Goal: Task Accomplishment & Management: Use online tool/utility

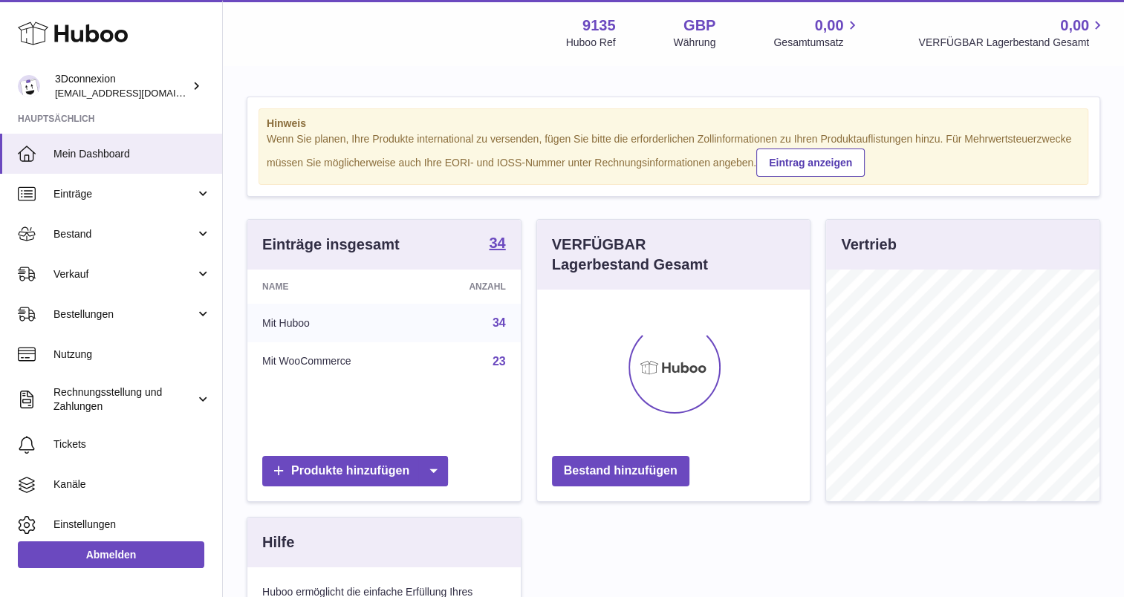
scroll to position [232, 273]
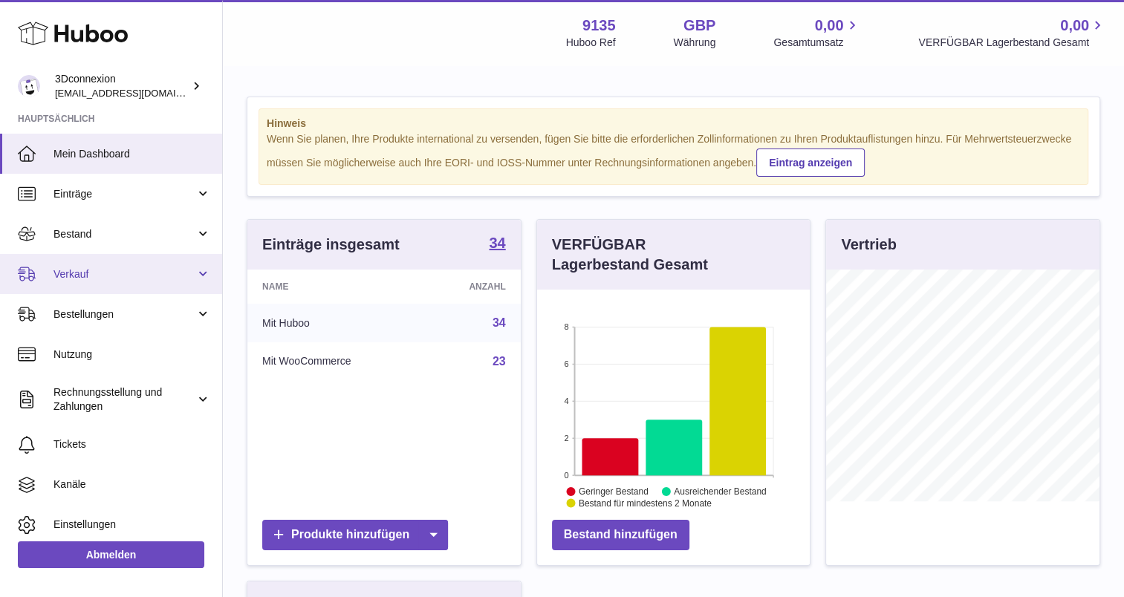
click at [95, 279] on span "Verkauf" at bounding box center [124, 274] width 142 height 14
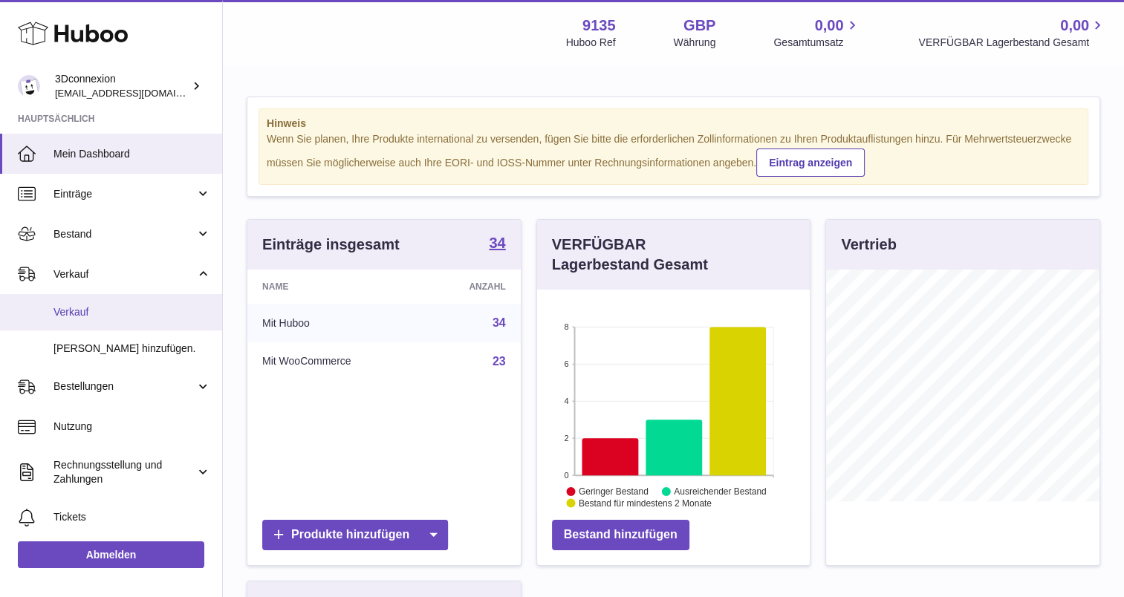
click at [110, 308] on span "Verkauf" at bounding box center [132, 312] width 158 height 14
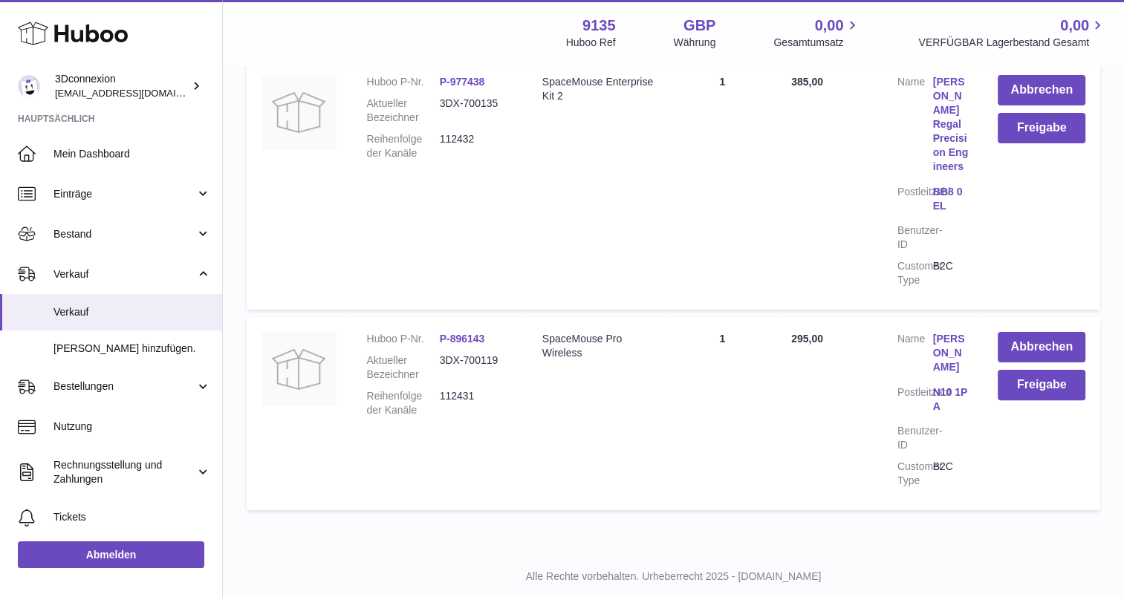
scroll to position [321, 0]
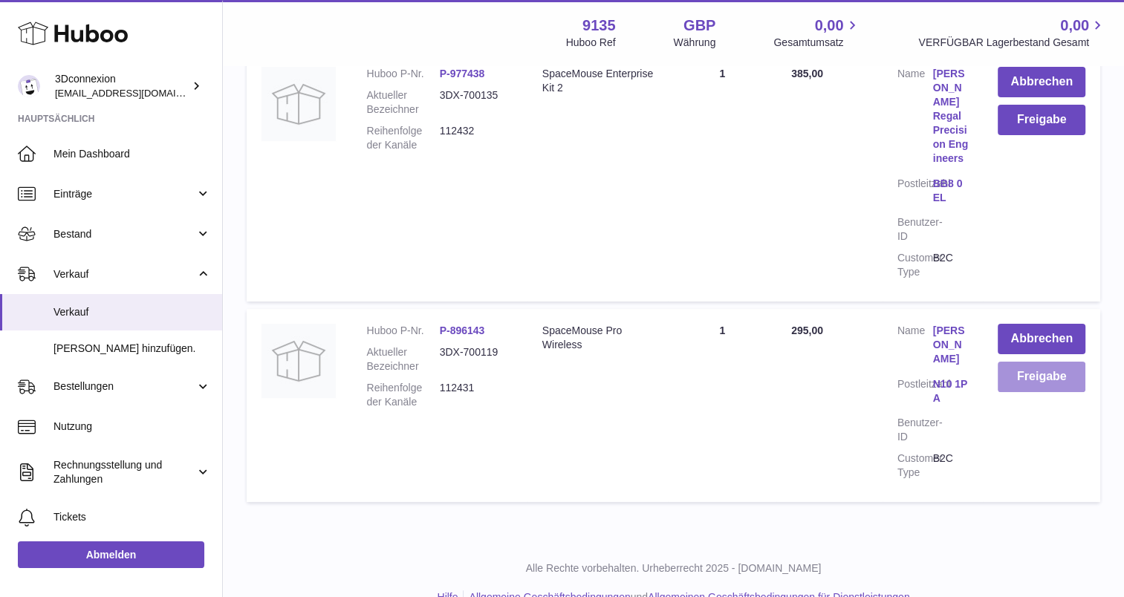
click at [1047, 364] on button "Freigabe" at bounding box center [1042, 377] width 88 height 30
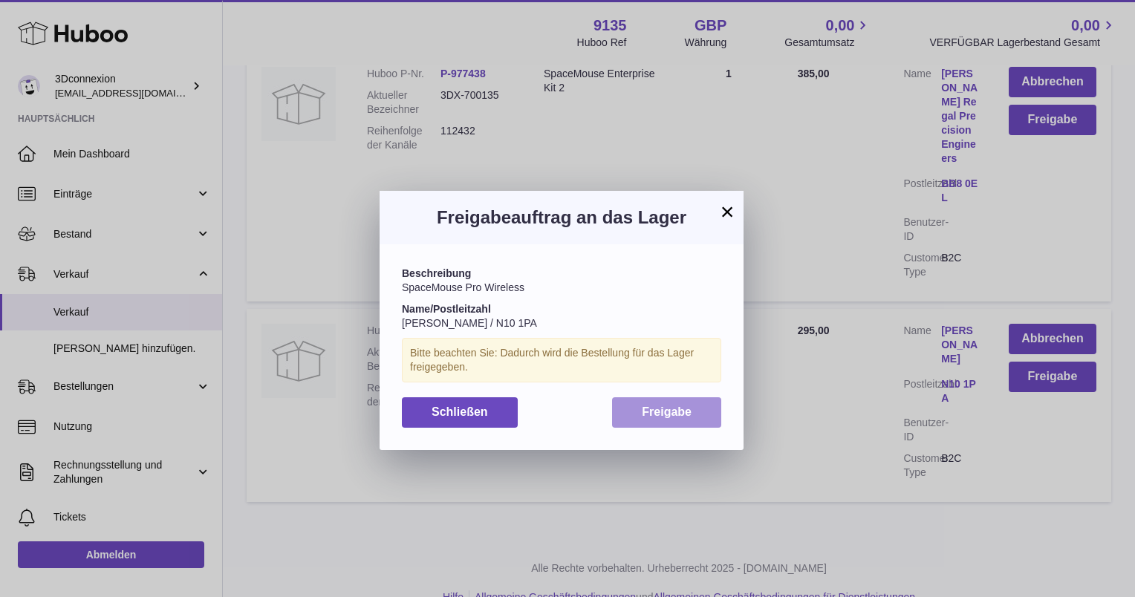
click at [663, 422] on button "Freigabe" at bounding box center [666, 413] width 109 height 30
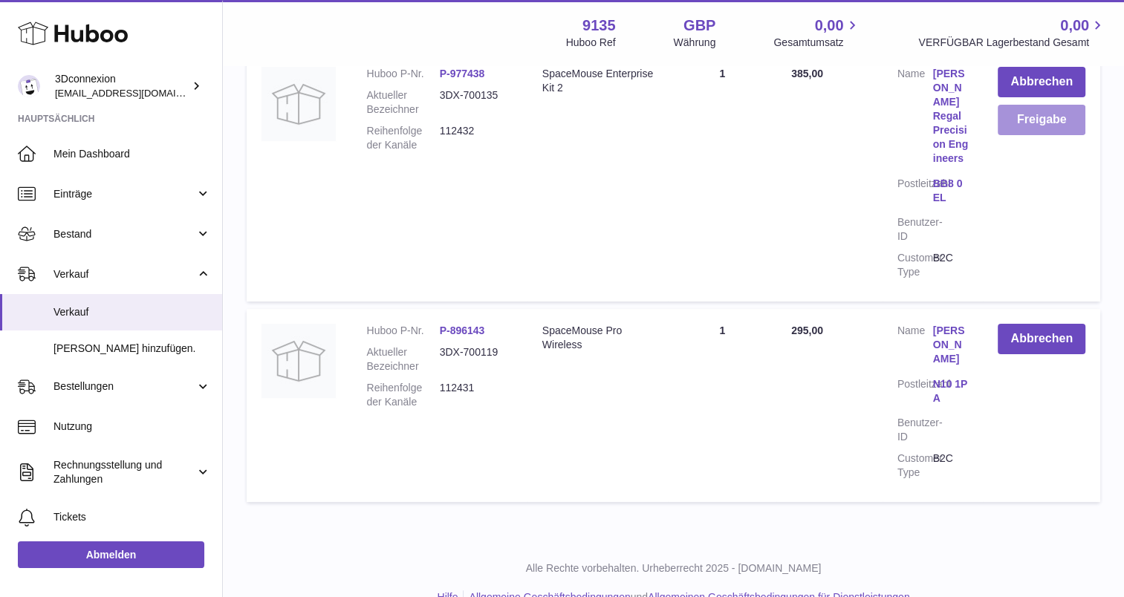
click at [1024, 130] on button "Freigabe" at bounding box center [1042, 120] width 88 height 30
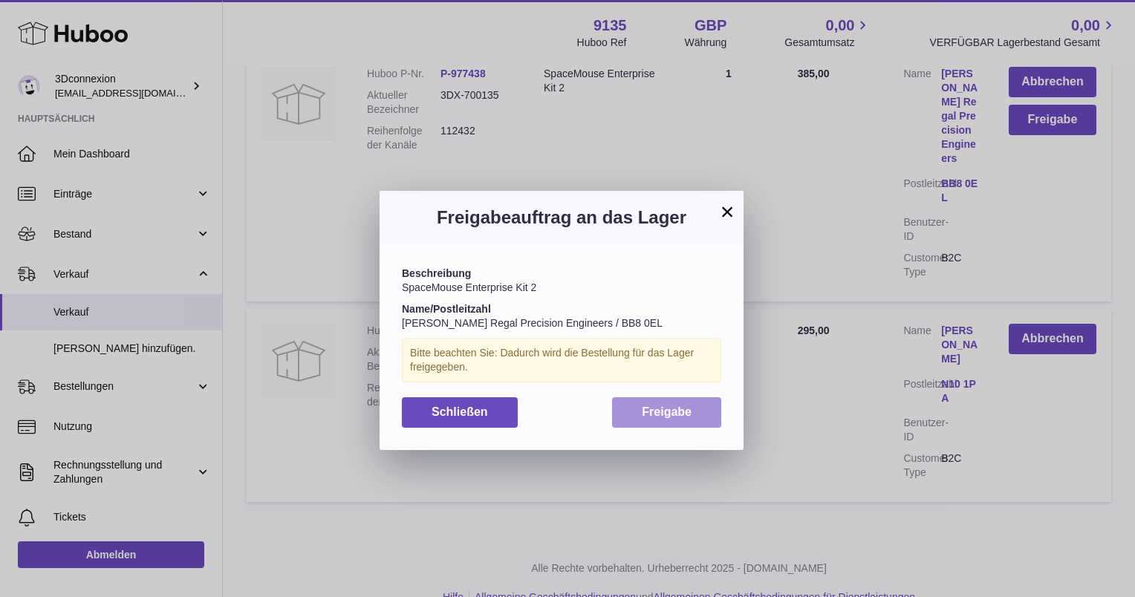
click at [676, 424] on button "Freigabe" at bounding box center [666, 413] width 109 height 30
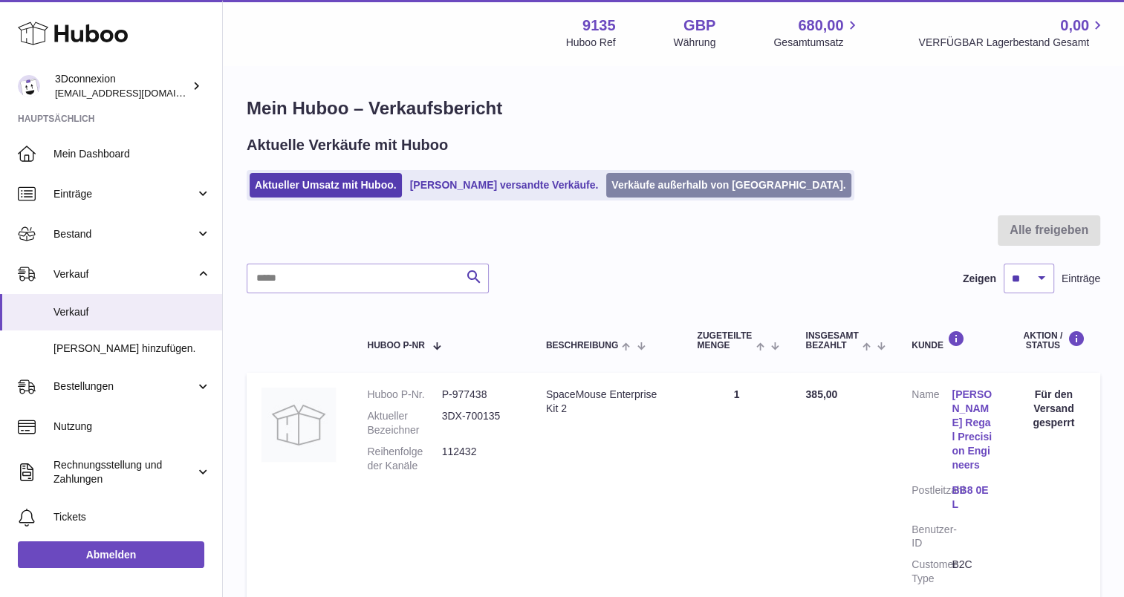
click at [657, 175] on link "Verkäufe außerhalb von [GEOGRAPHIC_DATA]." at bounding box center [728, 185] width 244 height 25
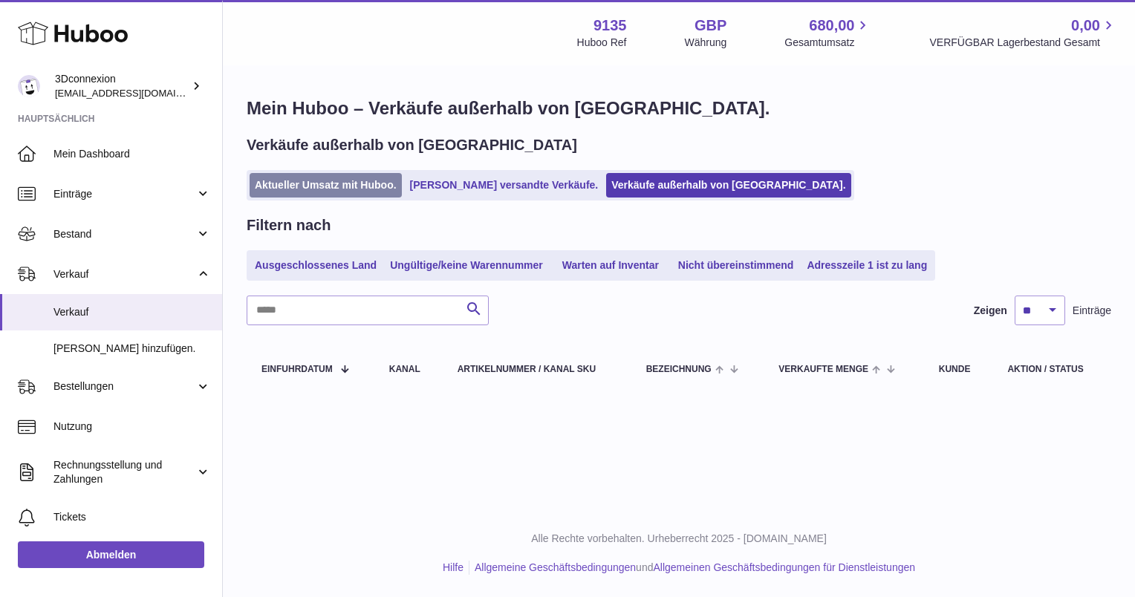
click at [337, 189] on link "Aktueller Umsatz mit Huboo." at bounding box center [326, 185] width 152 height 25
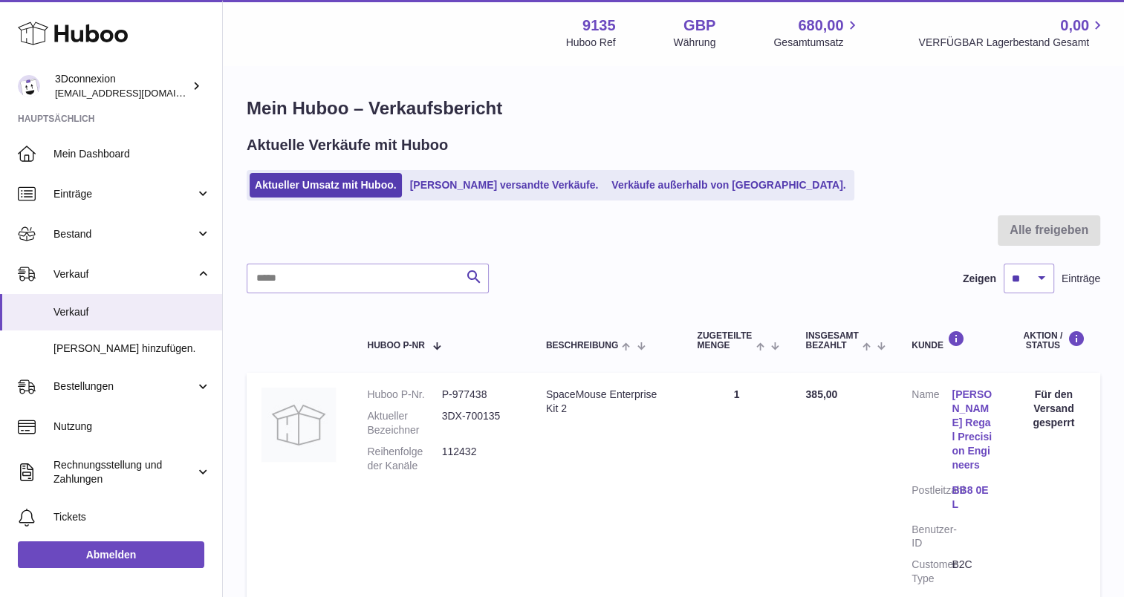
click at [621, 169] on div "Aktuelle Verkäufe mit Huboo Aktueller Umsatz mit Huboo. Von Huboo versandte Ver…" at bounding box center [674, 167] width 854 height 65
click at [621, 180] on link "Verkäufe außerhalb von [GEOGRAPHIC_DATA]." at bounding box center [728, 185] width 244 height 25
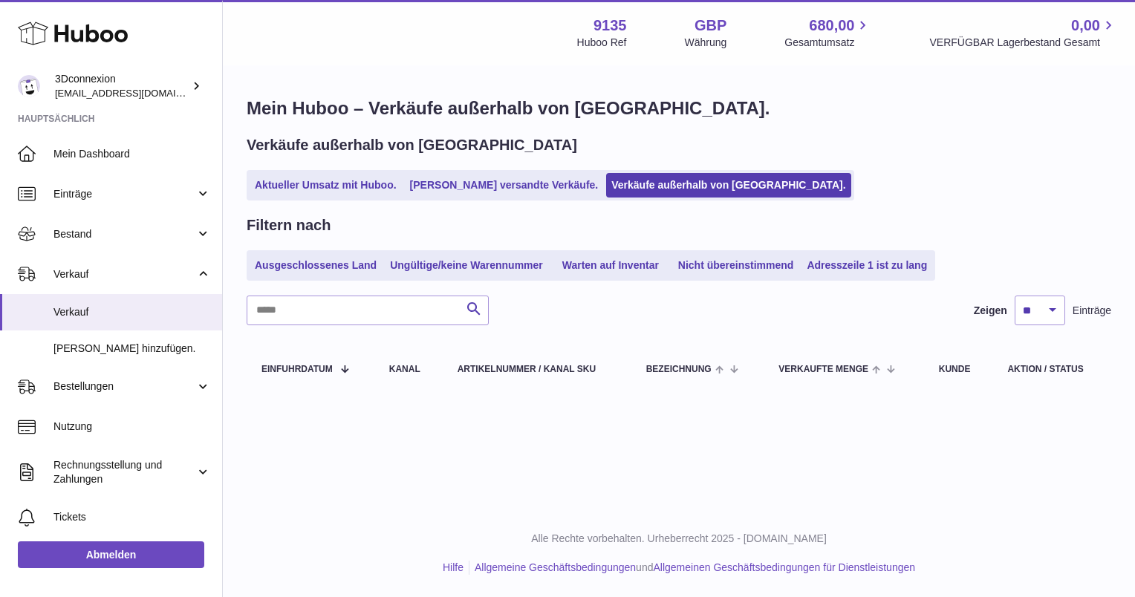
click at [357, 181] on link "Aktueller Umsatz mit Huboo." at bounding box center [326, 185] width 152 height 25
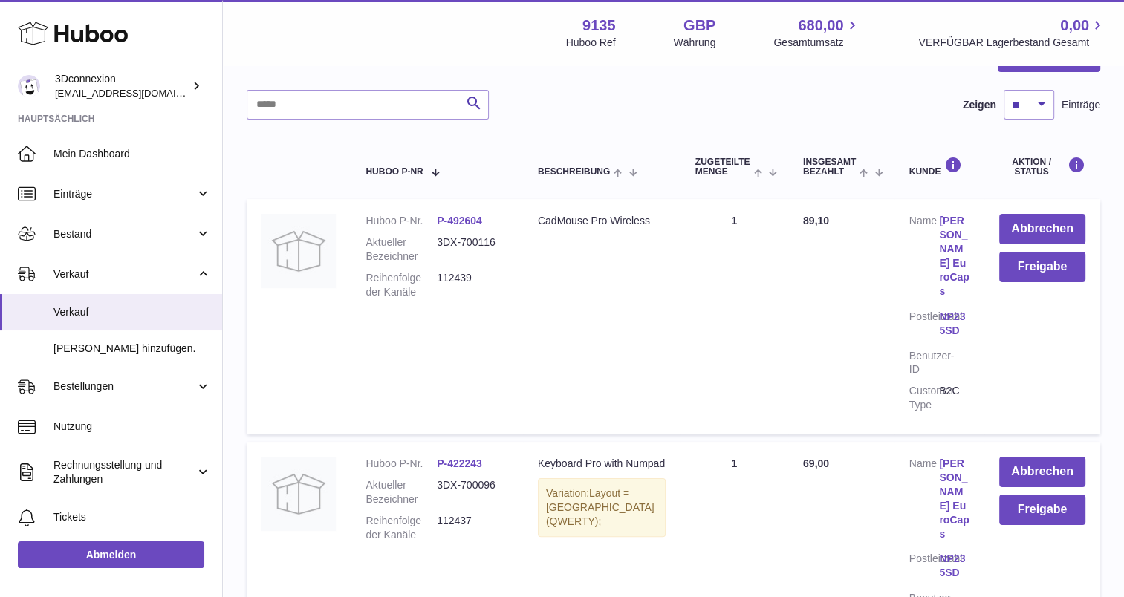
scroll to position [223, 0]
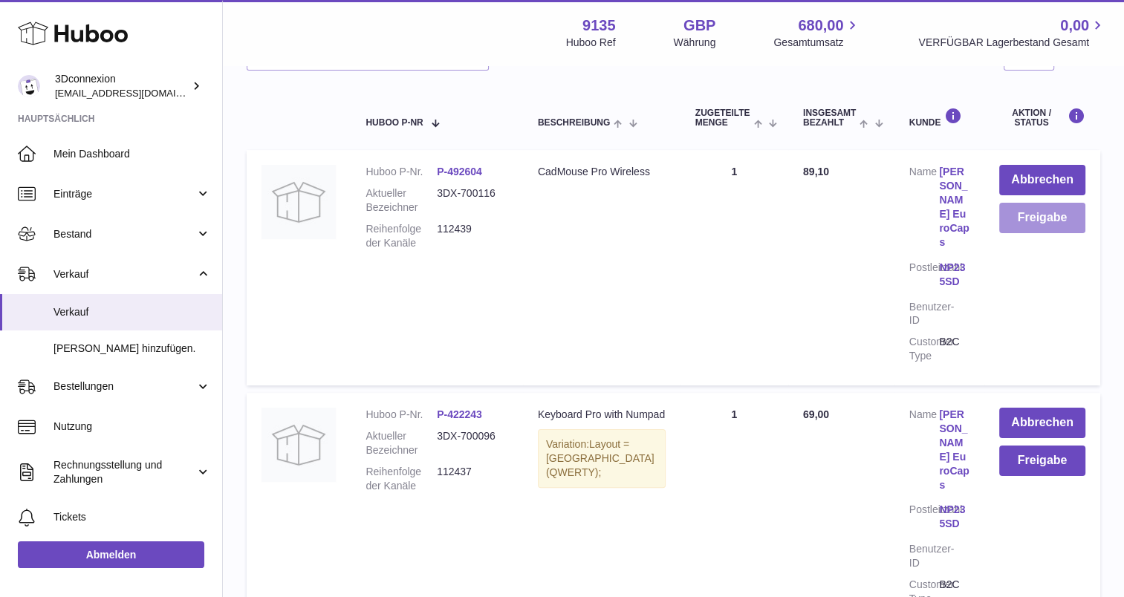
click at [1059, 223] on button "Freigabe" at bounding box center [1042, 218] width 86 height 30
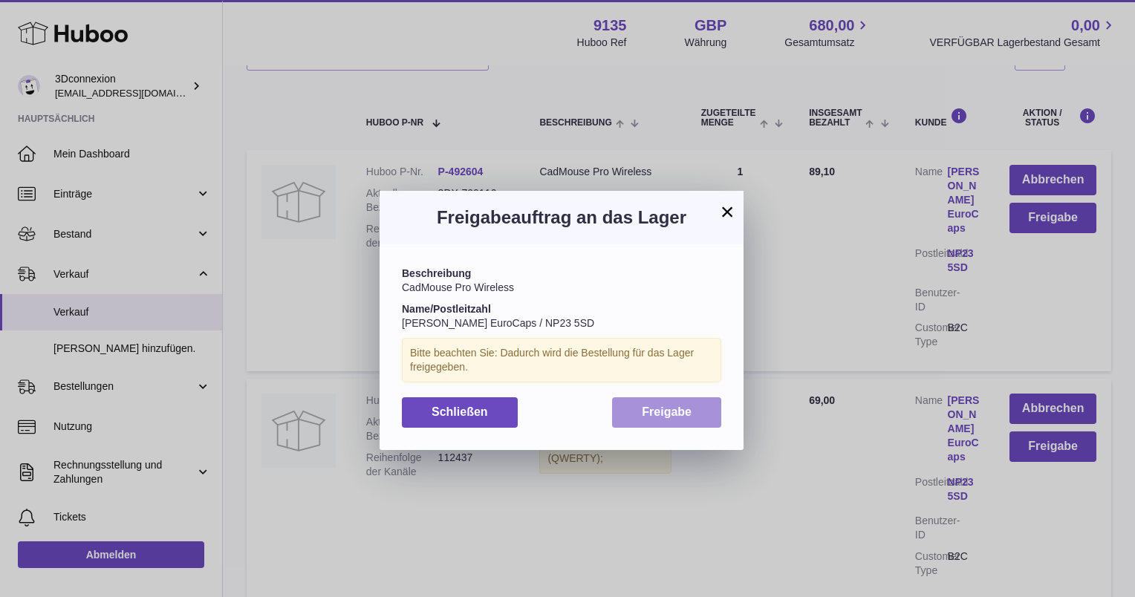
click at [669, 418] on span "Freigabe" at bounding box center [667, 412] width 50 height 13
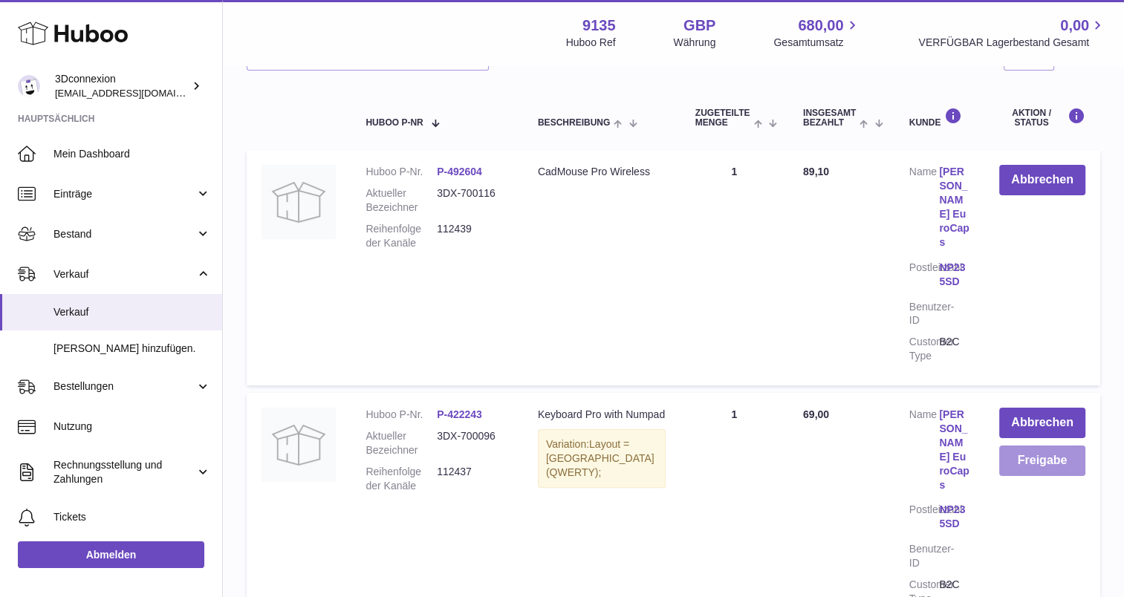
click at [1049, 446] on button "Freigabe" at bounding box center [1042, 461] width 86 height 30
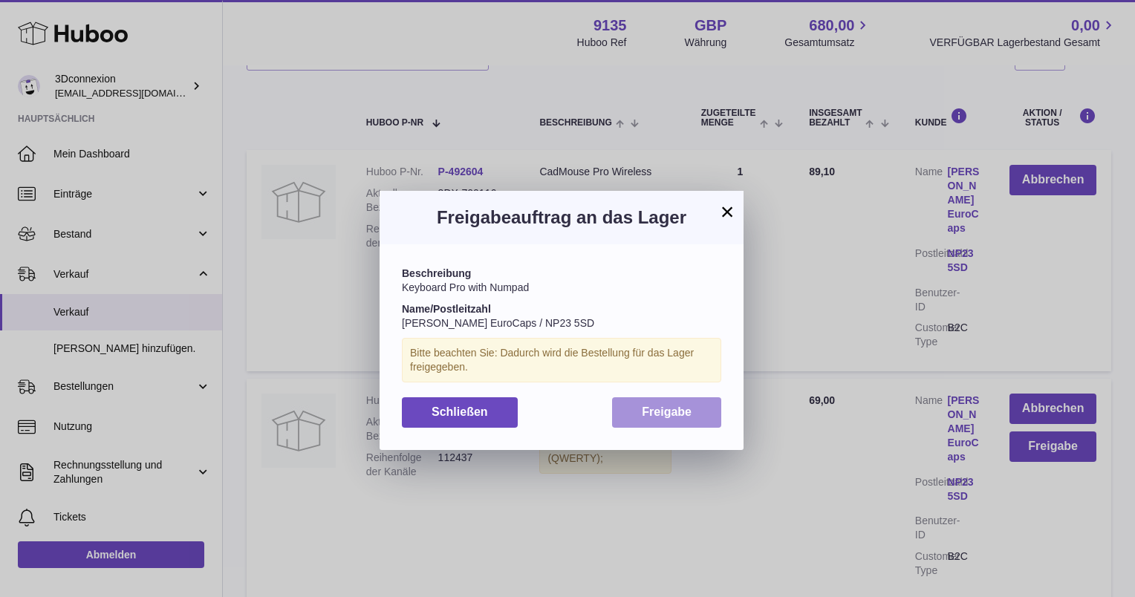
click at [652, 415] on span "Freigabe" at bounding box center [667, 412] width 50 height 13
